Goal: Task Accomplishment & Management: Manage account settings

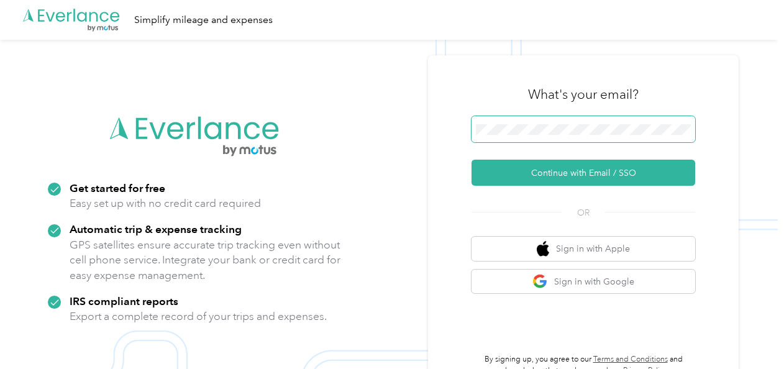
click at [571, 122] on span at bounding box center [583, 129] width 224 height 26
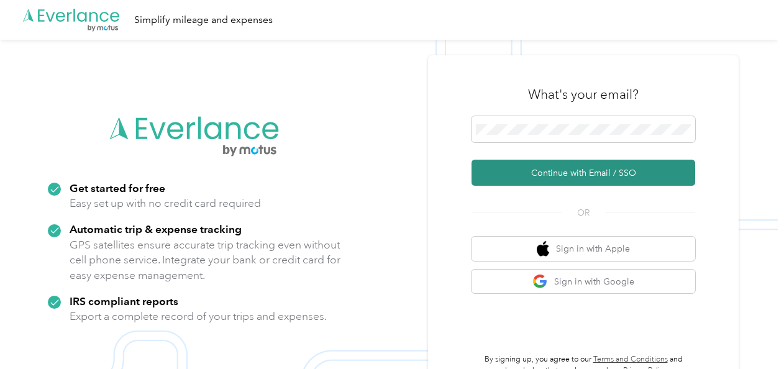
click at [546, 179] on button "Continue with Email / SSO" at bounding box center [583, 173] width 224 height 26
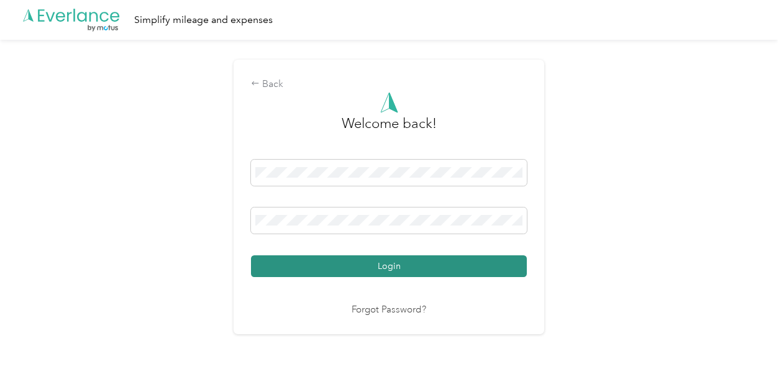
click at [365, 258] on button "Login" at bounding box center [389, 266] width 276 height 22
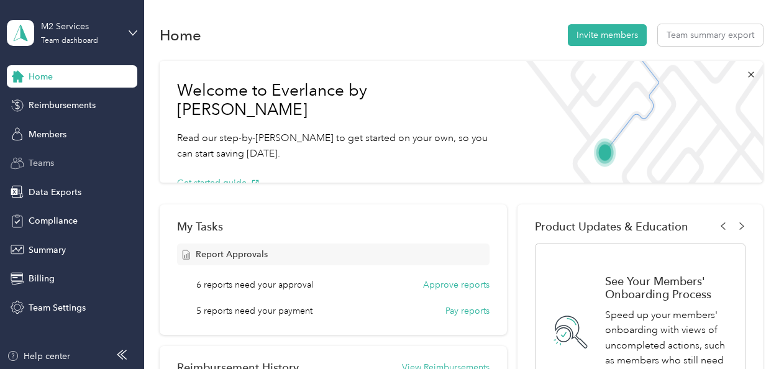
click at [49, 158] on span "Teams" at bounding box center [41, 162] width 25 height 13
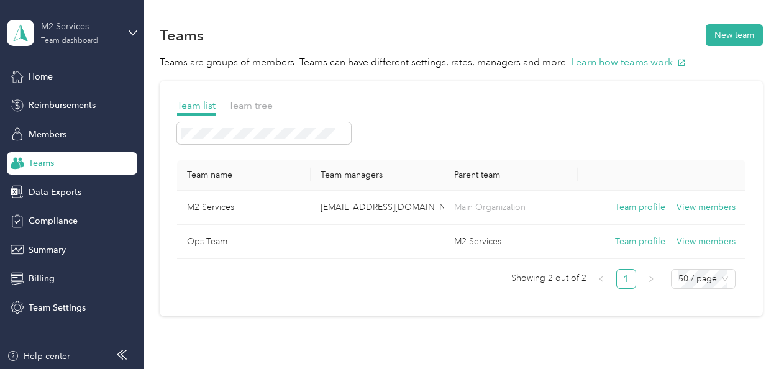
click at [60, 31] on div "M2 Services" at bounding box center [80, 26] width 78 height 13
click at [47, 98] on div "Team dashboard" at bounding box center [52, 102] width 68 height 13
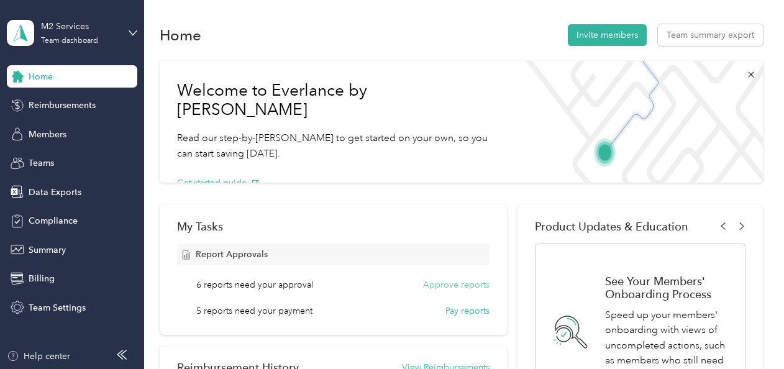
click at [450, 289] on button "Approve reports" at bounding box center [456, 284] width 66 height 13
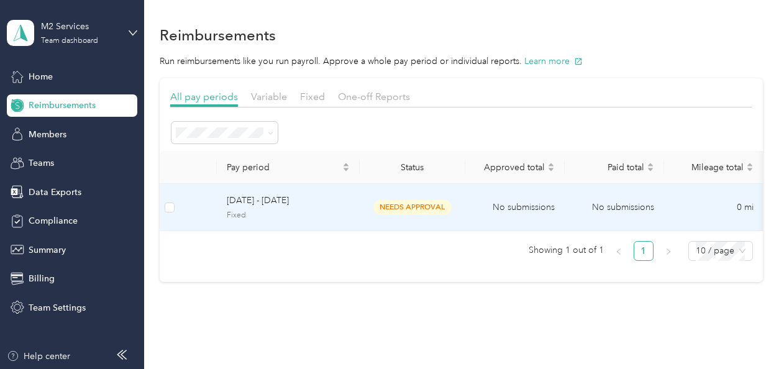
click at [415, 207] on span "needs approval" at bounding box center [412, 207] width 78 height 14
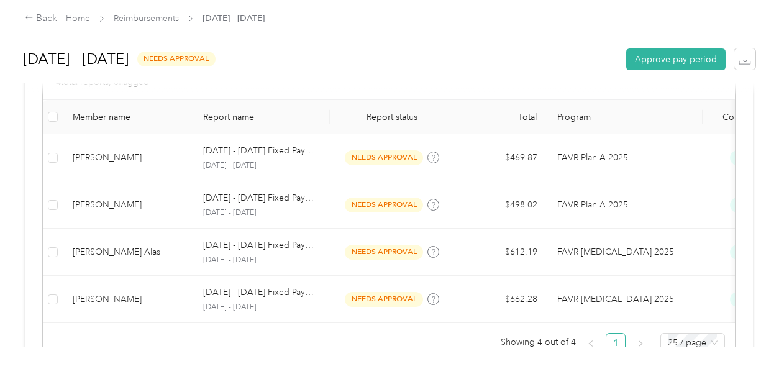
scroll to position [406, 0]
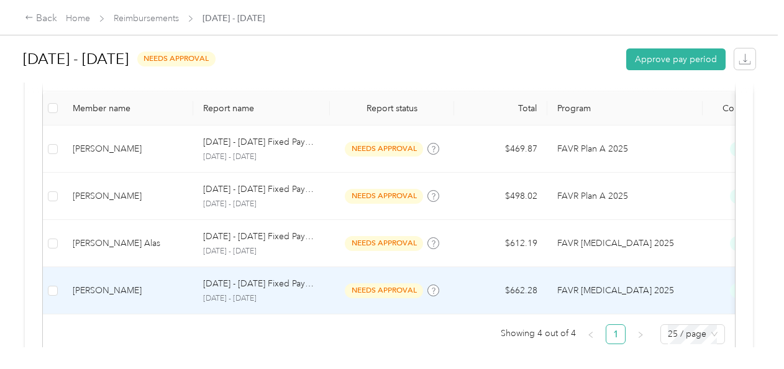
click at [58, 285] on td at bounding box center [53, 290] width 20 height 47
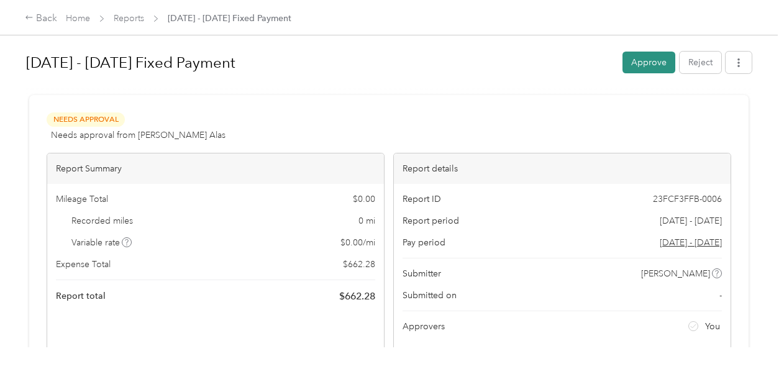
click at [643, 63] on button "Approve" at bounding box center [648, 63] width 53 height 22
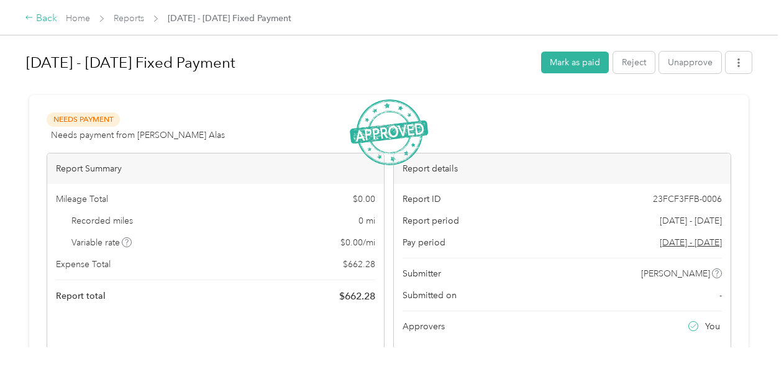
click at [41, 23] on div "Back" at bounding box center [41, 18] width 32 height 15
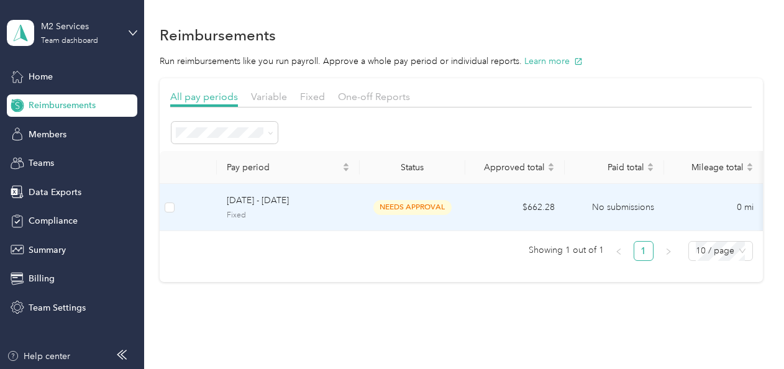
click at [391, 212] on span "needs approval" at bounding box center [412, 207] width 78 height 14
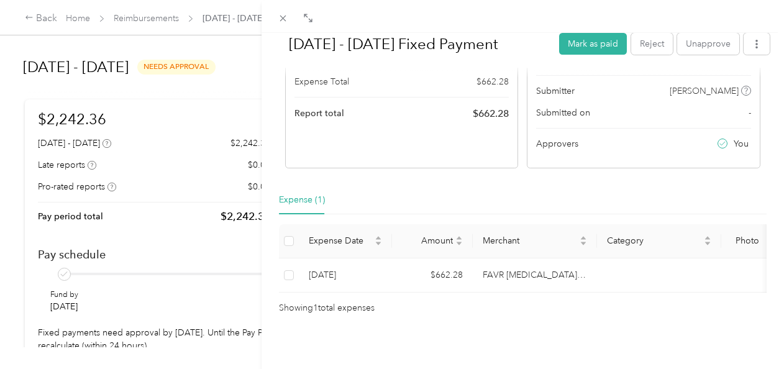
scroll to position [4, 0]
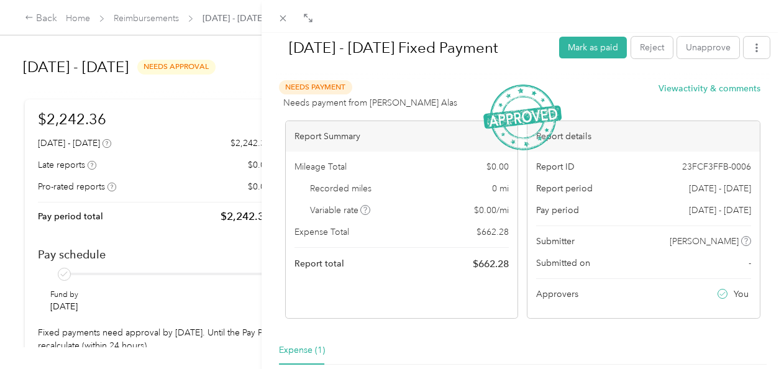
click at [29, 14] on div "Oct 1 - 31, 2025 Fixed Payment Mark as paid Reject Unapprove Needs Payment Need…" at bounding box center [392, 184] width 784 height 369
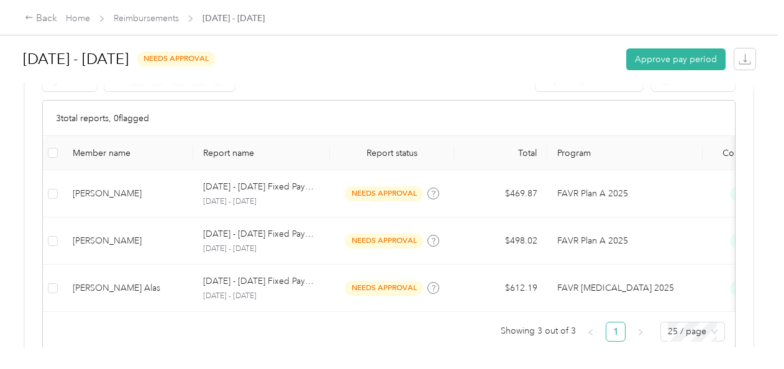
scroll to position [366, 0]
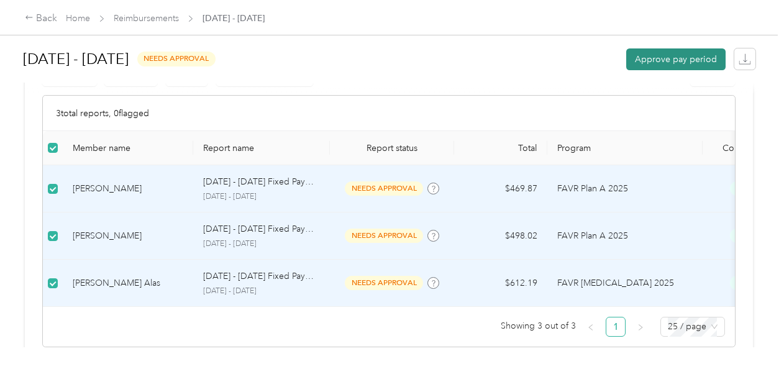
click at [673, 57] on button "Approve pay period" at bounding box center [675, 59] width 99 height 22
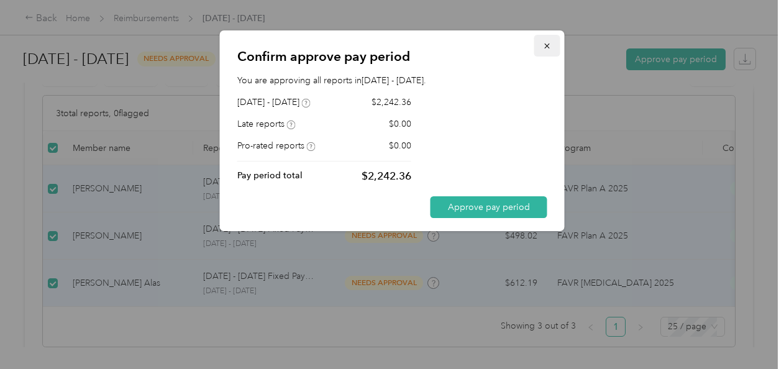
click at [548, 47] on icon "button" at bounding box center [546, 45] width 5 height 5
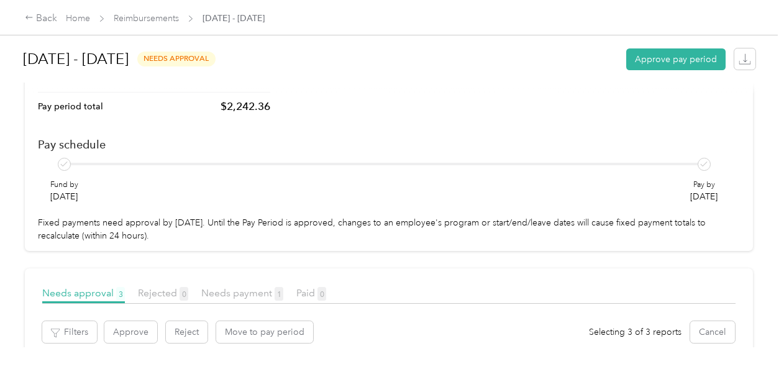
scroll to position [55, 0]
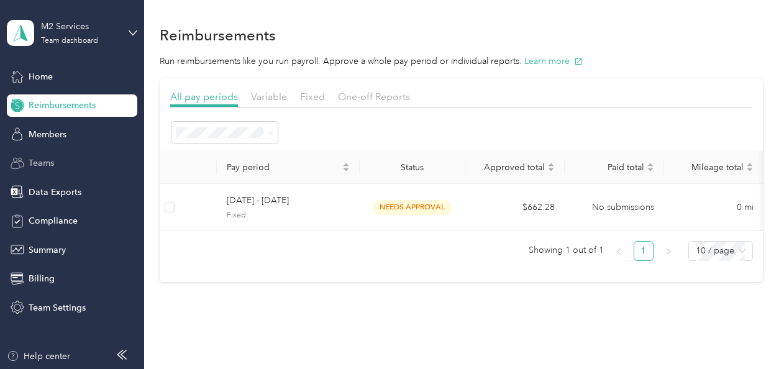
click at [48, 171] on div "Teams" at bounding box center [72, 163] width 130 height 22
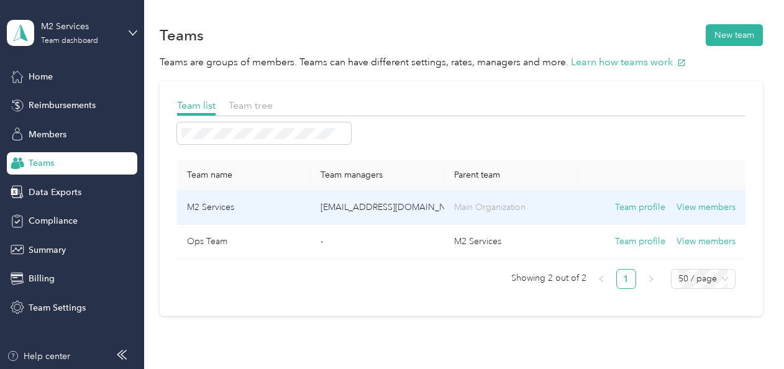
click at [247, 201] on td "M2 Services" at bounding box center [244, 208] width 134 height 34
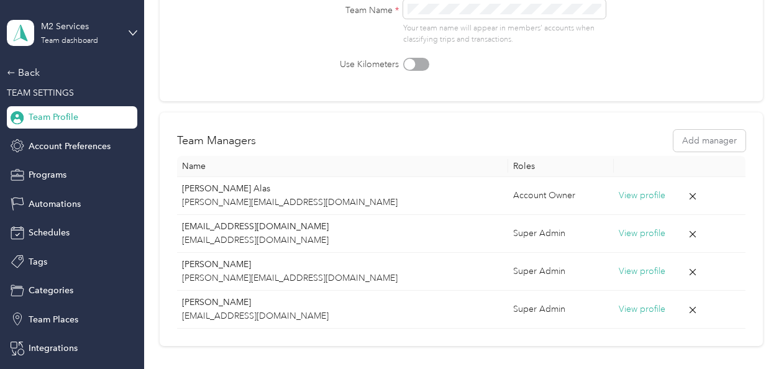
scroll to position [147, 0]
click at [83, 34] on div "M2 Services Team dashboard" at bounding box center [80, 32] width 78 height 25
click at [48, 101] on div "Team dashboard" at bounding box center [47, 102] width 68 height 13
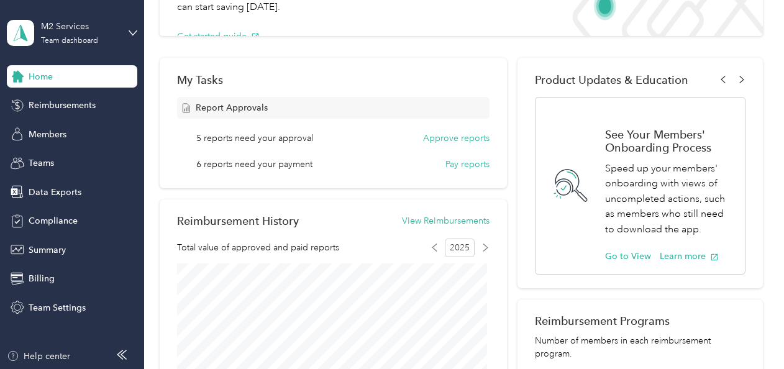
click at [386, 138] on div "5 reports need your approval Approve reports" at bounding box center [342, 138] width 293 height 13
click at [428, 142] on button "Approve reports" at bounding box center [456, 138] width 66 height 13
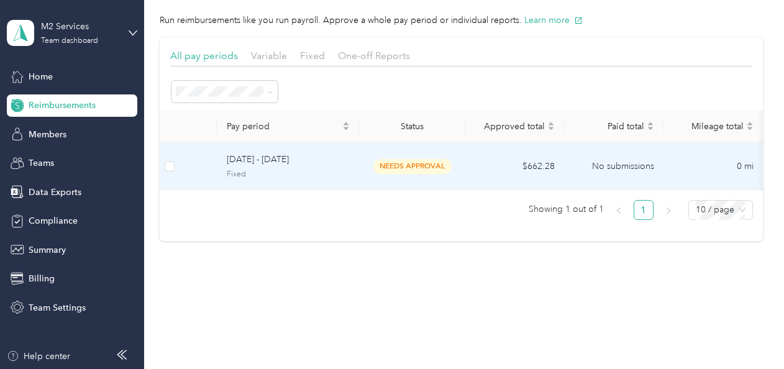
scroll to position [50, 0]
click at [393, 159] on span "needs approval" at bounding box center [412, 166] width 78 height 14
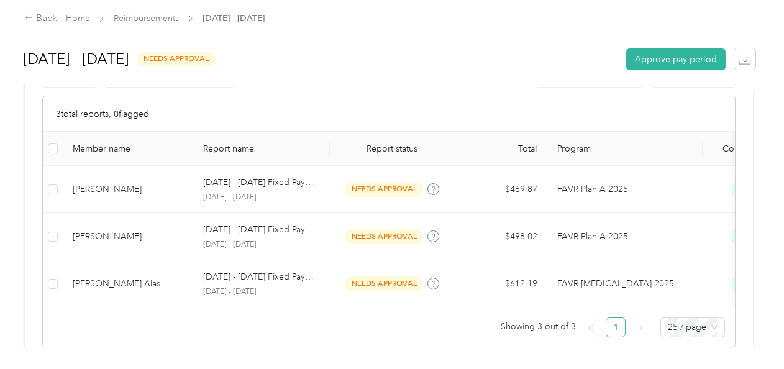
scroll to position [374, 0]
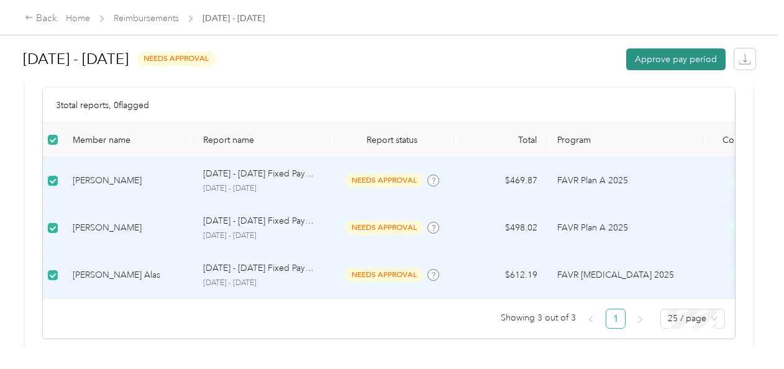
click at [663, 56] on button "Approve pay period" at bounding box center [675, 59] width 99 height 22
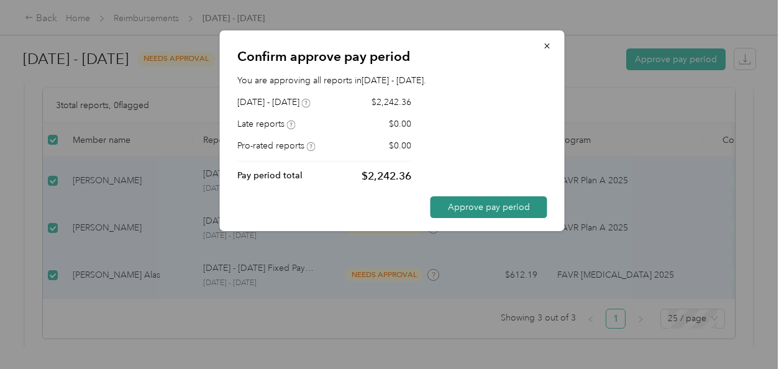
click at [453, 207] on button "Approve pay period" at bounding box center [488, 207] width 117 height 22
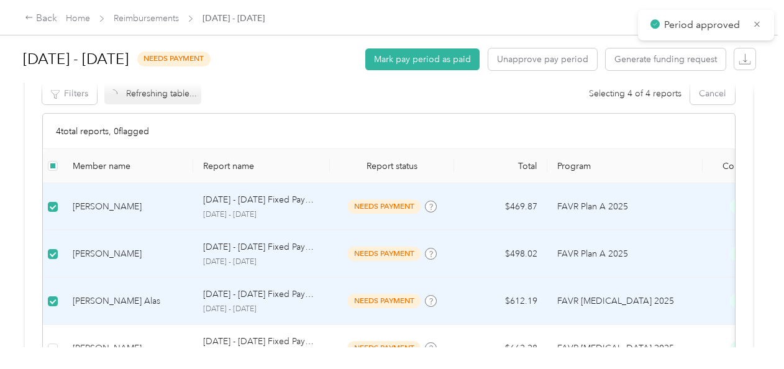
scroll to position [361, 0]
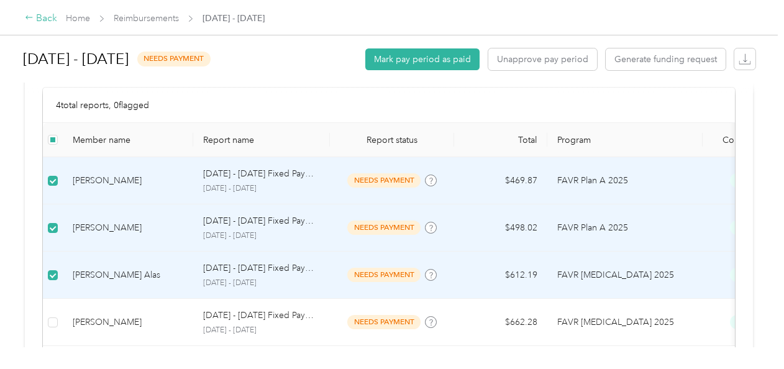
click at [43, 21] on div "Back" at bounding box center [41, 18] width 32 height 15
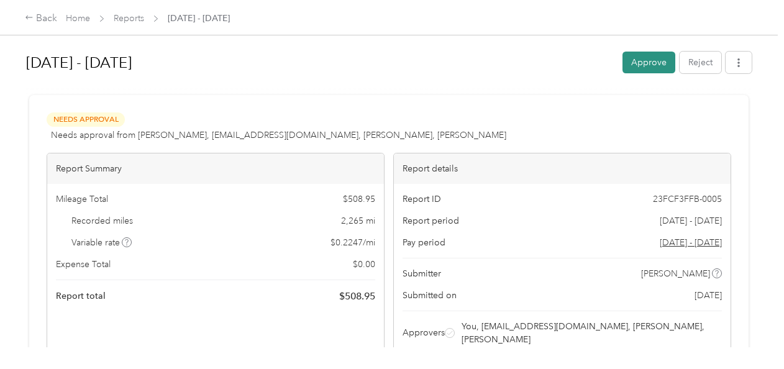
click at [650, 60] on button "Approve" at bounding box center [648, 63] width 53 height 22
click at [734, 61] on icon "button" at bounding box center [738, 62] width 9 height 9
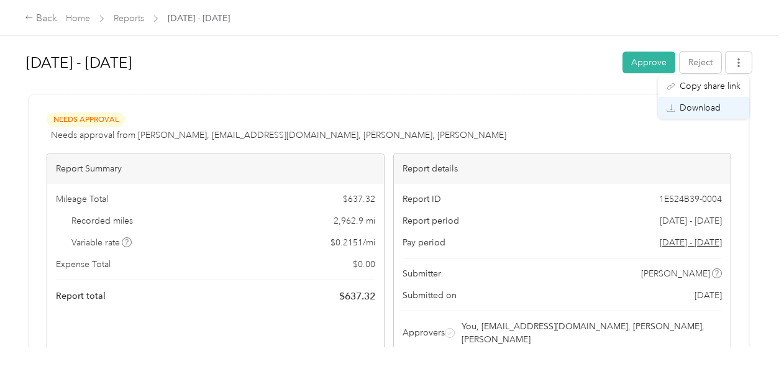
click at [684, 105] on span "Download" at bounding box center [699, 107] width 41 height 13
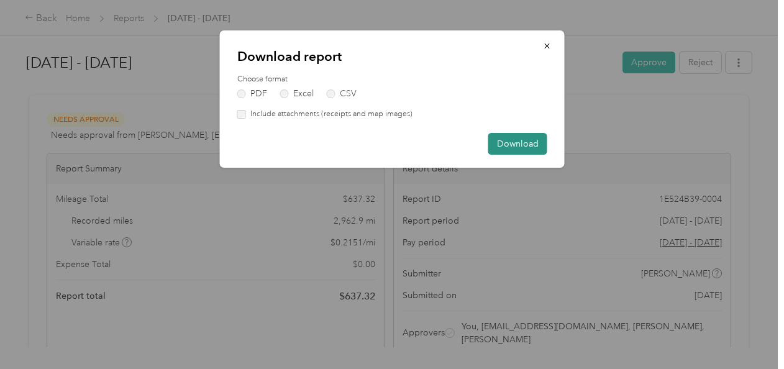
click at [508, 136] on button "Download" at bounding box center [517, 144] width 59 height 22
